Goal: Task Accomplishment & Management: Use online tool/utility

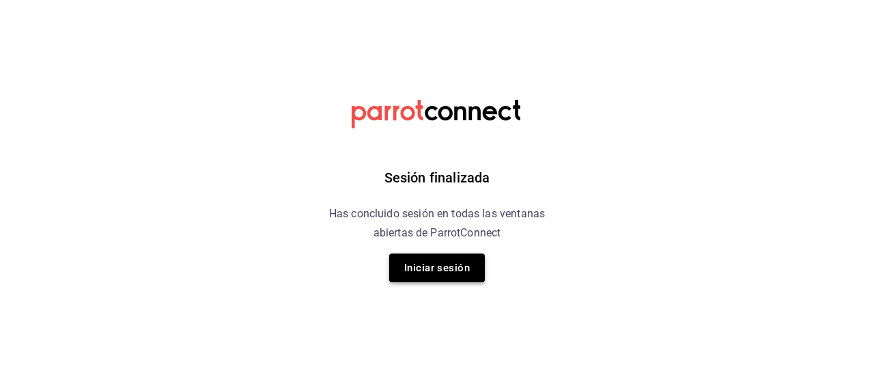
click at [450, 267] on button "Iniciar sesión" at bounding box center [437, 267] width 96 height 29
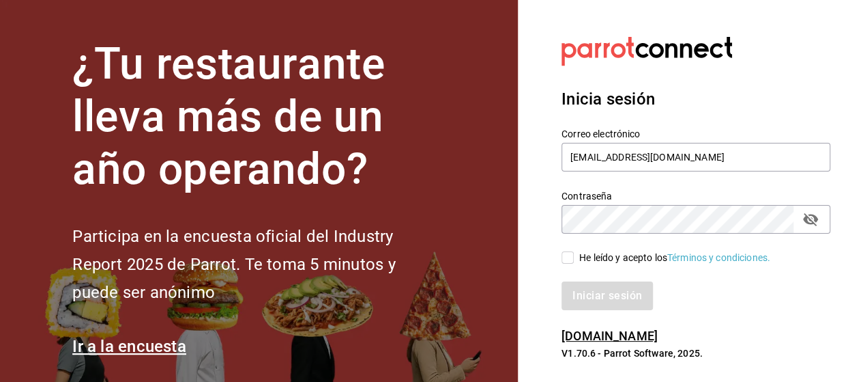
click at [571, 259] on input "He leído y acepto los Términos y condiciones." at bounding box center [568, 257] width 12 height 12
checkbox input "true"
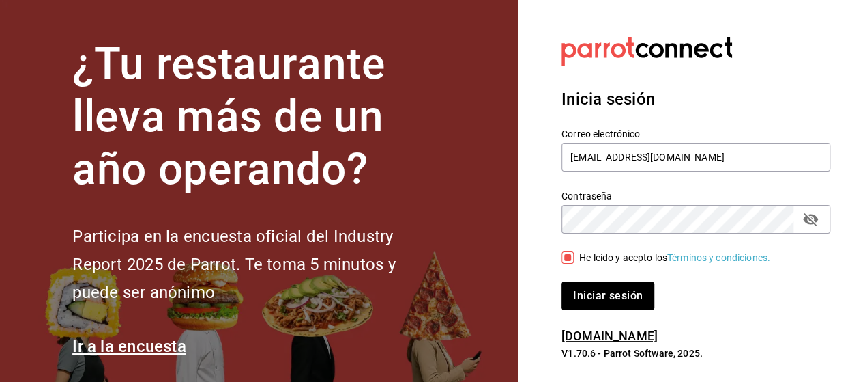
click at [597, 304] on button "Iniciar sesión" at bounding box center [608, 295] width 93 height 29
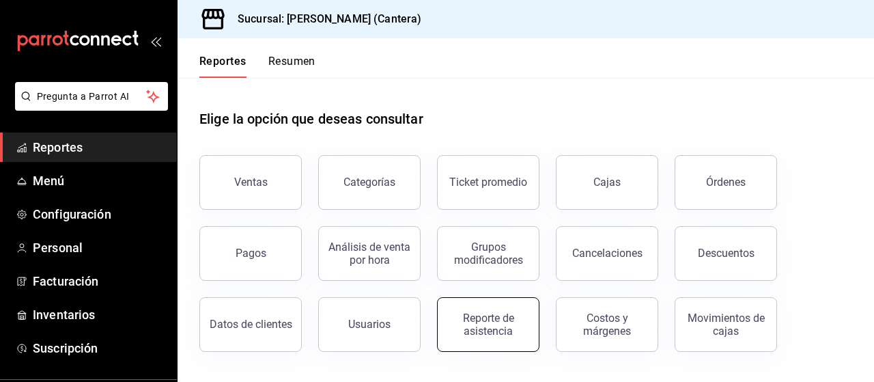
click at [466, 319] on div "Reporte de asistencia" at bounding box center [488, 324] width 85 height 26
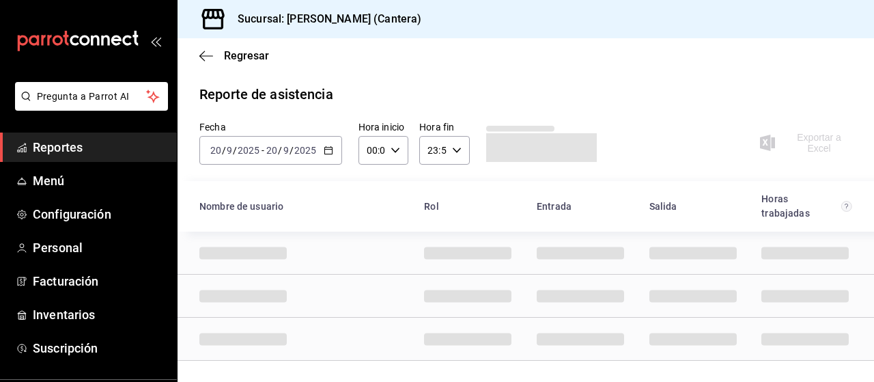
click at [326, 151] on icon "button" at bounding box center [329, 150] width 10 height 10
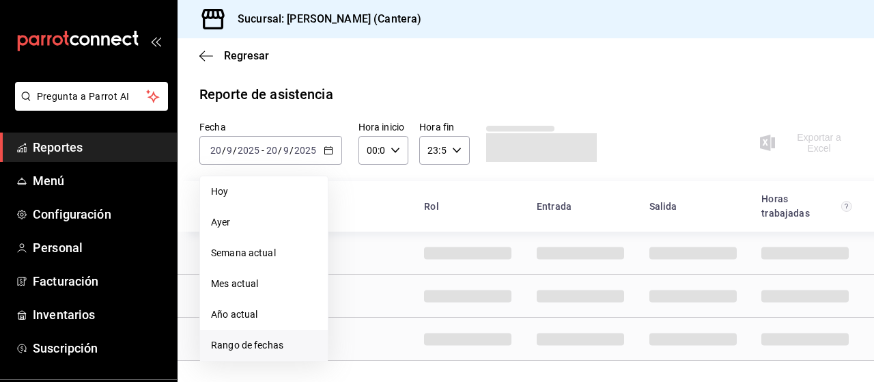
click at [288, 345] on span "Rango de fechas" at bounding box center [264, 345] width 106 height 14
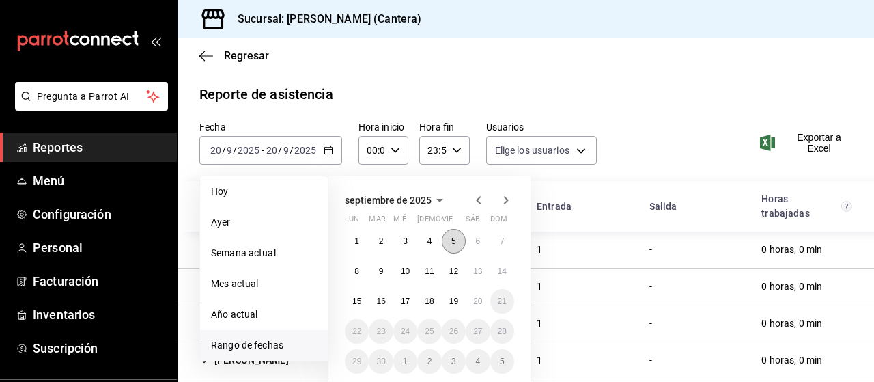
type input "bf456b5e-b517-4970-bd73-ecf606f44871,df2be9a4-d13d-4f29-8c81-683a9c7bca80,dec96…"
click at [504, 270] on abbr "14" at bounding box center [502, 271] width 9 height 10
click at [474, 303] on abbr "20" at bounding box center [477, 301] width 9 height 10
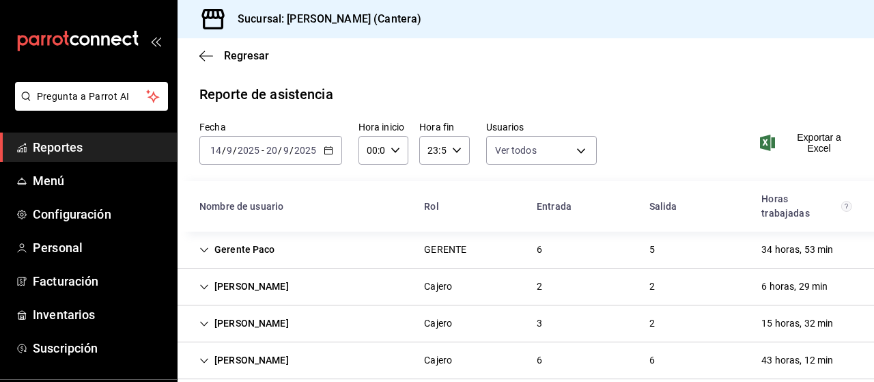
click at [808, 130] on div "Exportar a Excel" at bounding box center [796, 143] width 111 height 44
click at [806, 143] on span "Exportar a Excel" at bounding box center [806, 143] width 89 height 22
